Goal: Information Seeking & Learning: Learn about a topic

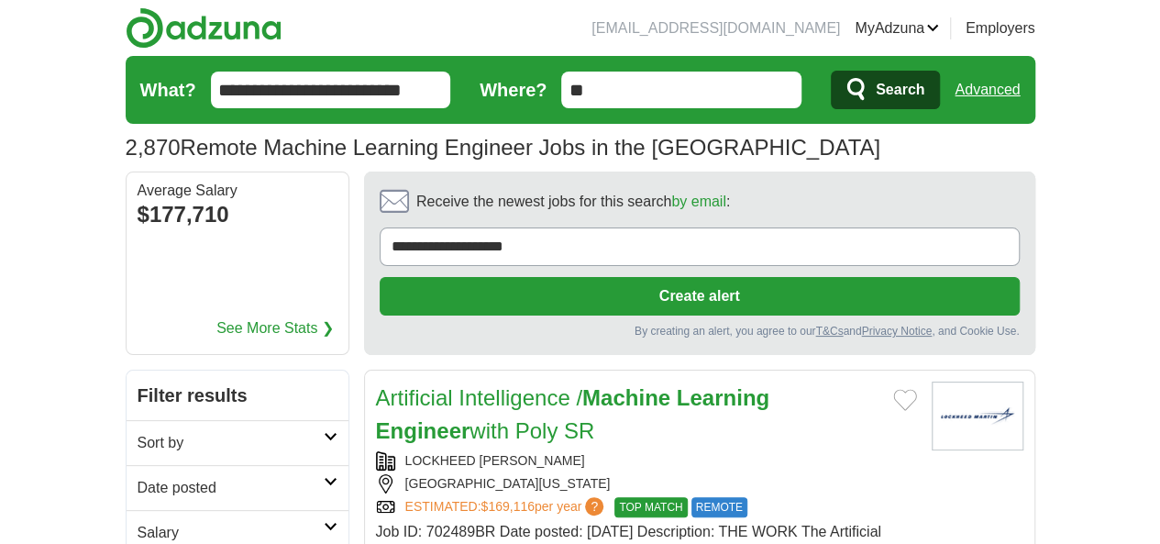
click at [138, 477] on h2 "Date posted" at bounding box center [231, 488] width 186 height 22
click at [138, 521] on link "Last 24 hours" at bounding box center [238, 532] width 200 height 22
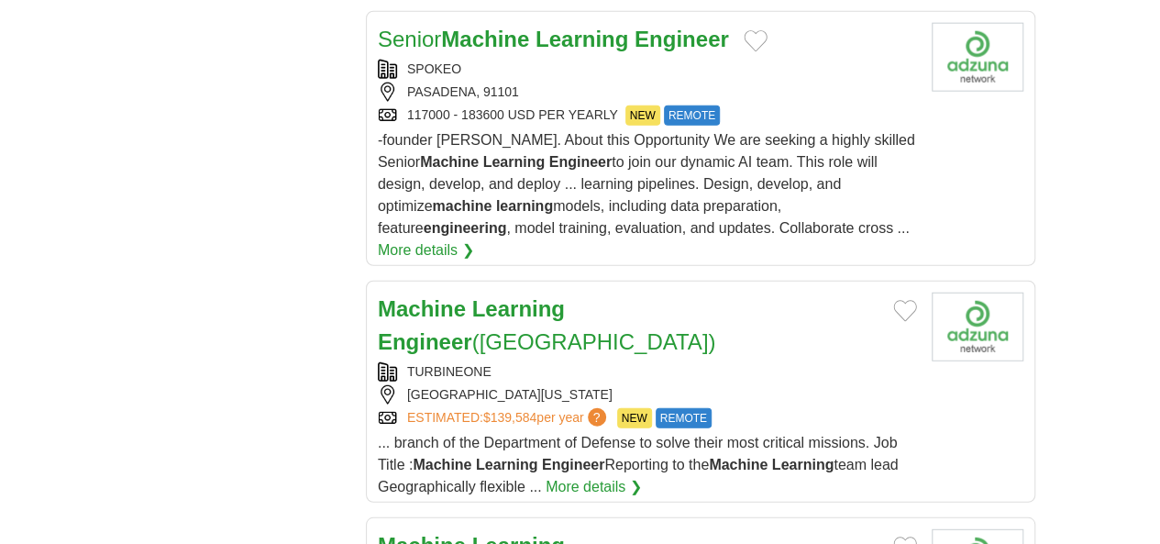
scroll to position [2201, 0]
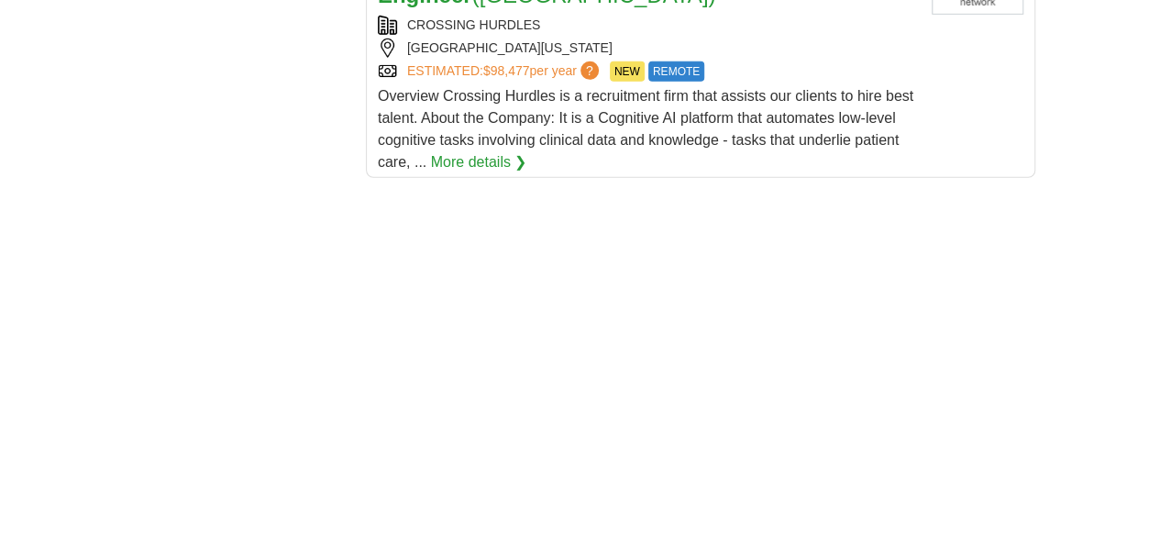
scroll to position [3027, 0]
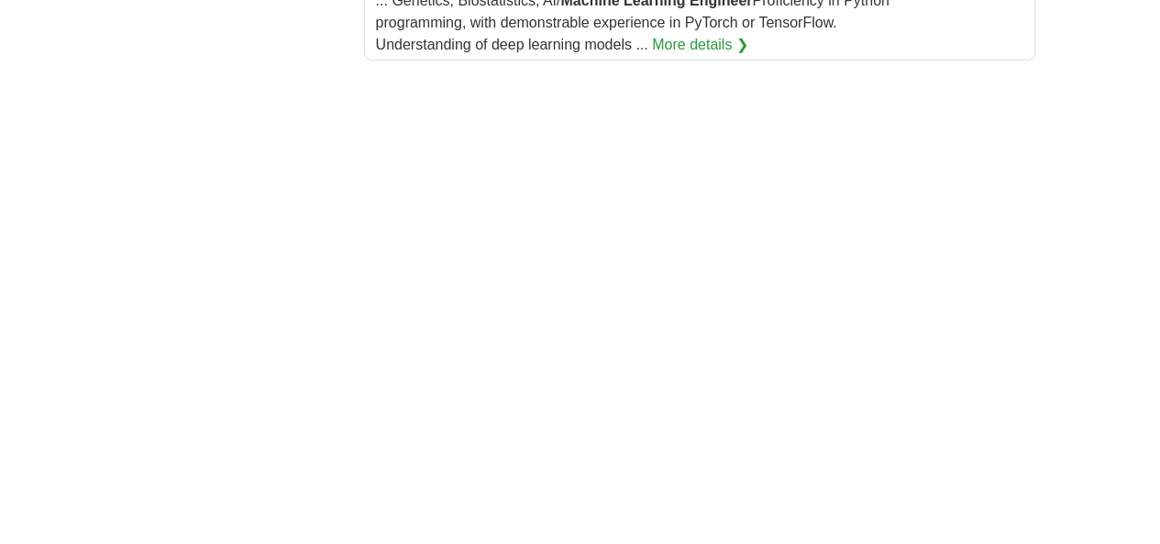
scroll to position [3486, 0]
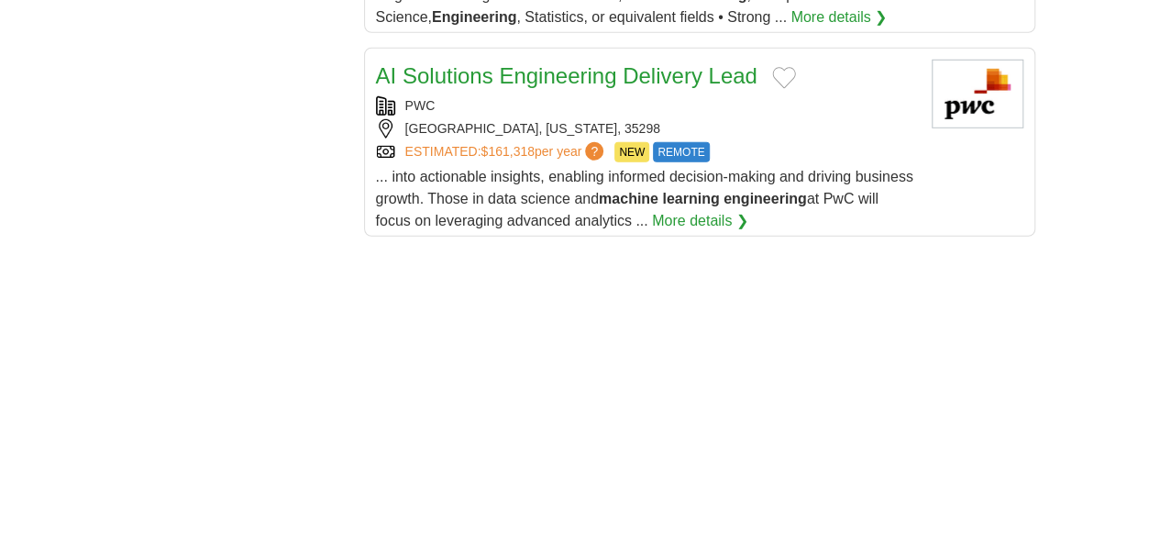
scroll to position [2660, 0]
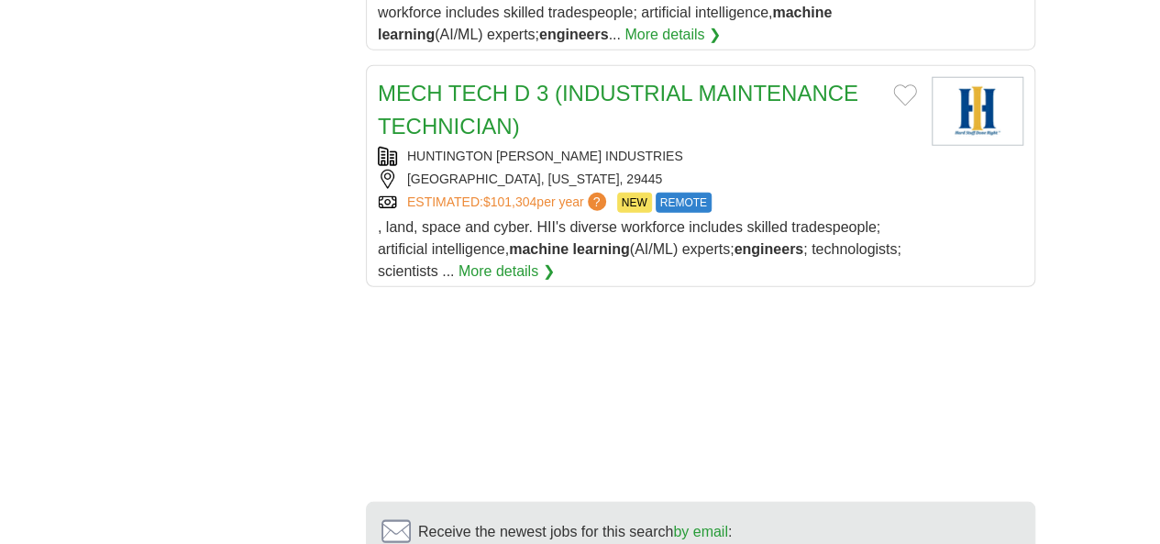
scroll to position [2385, 0]
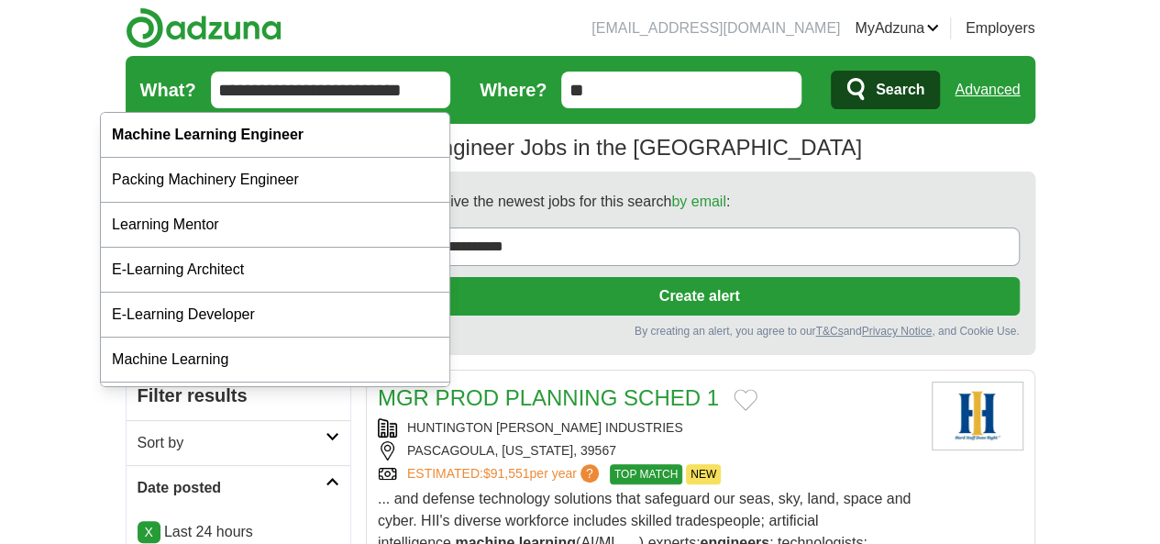
drag, startPoint x: 368, startPoint y: 97, endPoint x: 33, endPoint y: 94, distance: 334.8
click at [126, 94] on form "**********" at bounding box center [581, 90] width 910 height 68
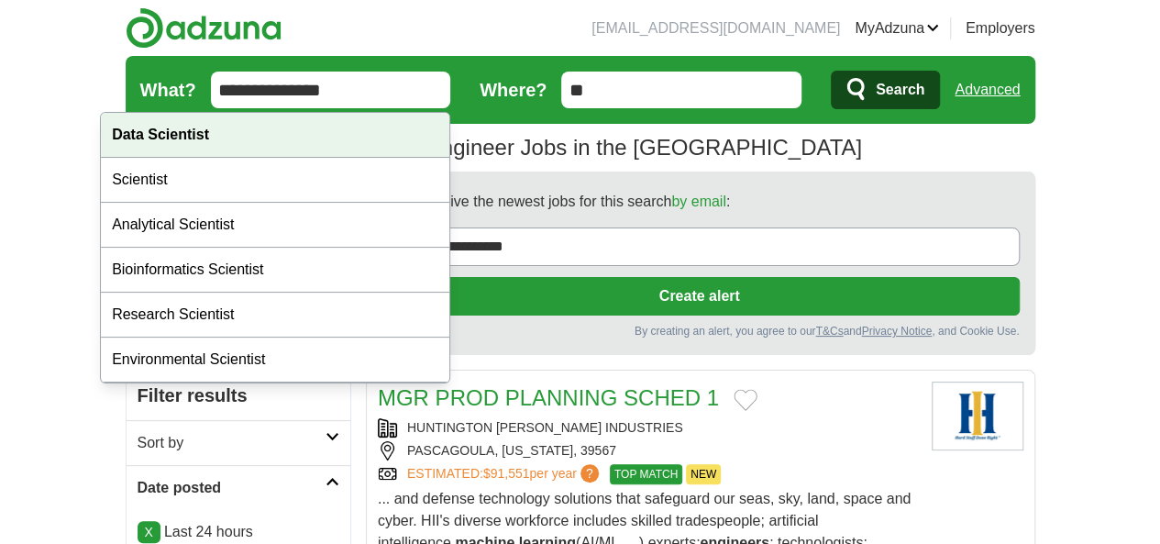
type input "**********"
click at [178, 139] on strong "Data Scientist" at bounding box center [160, 135] width 97 height 16
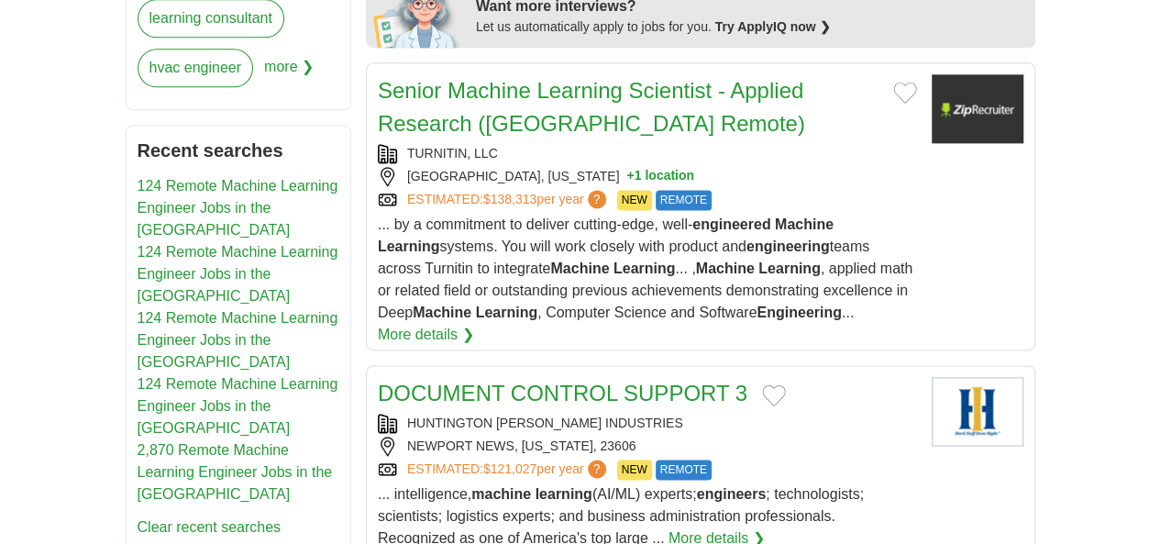
scroll to position [917, 0]
